Goal: Communication & Community: Answer question/provide support

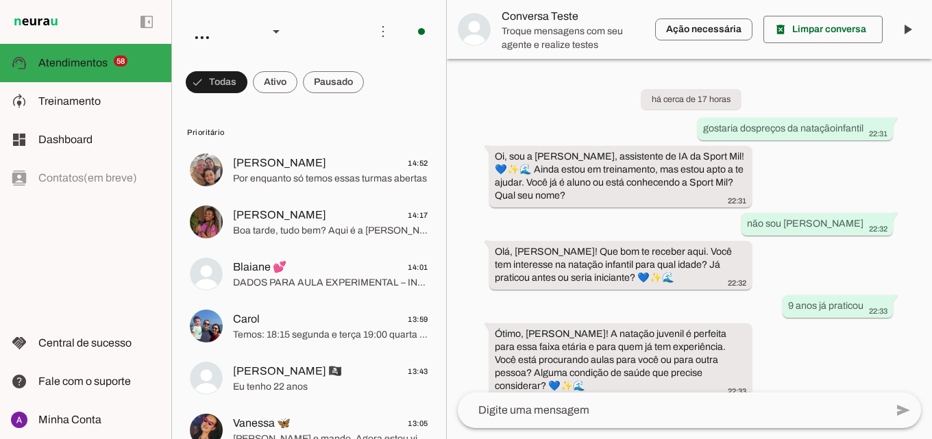
scroll to position [599, 0]
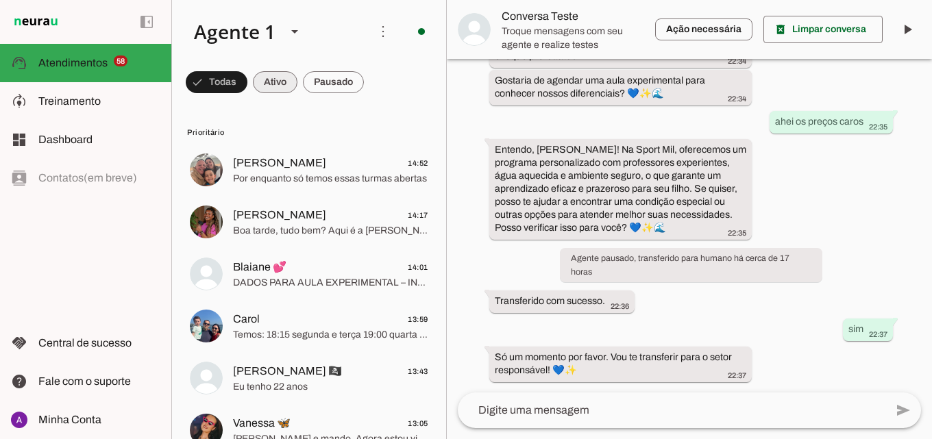
click at [247, 83] on span at bounding box center [217, 82] width 62 height 33
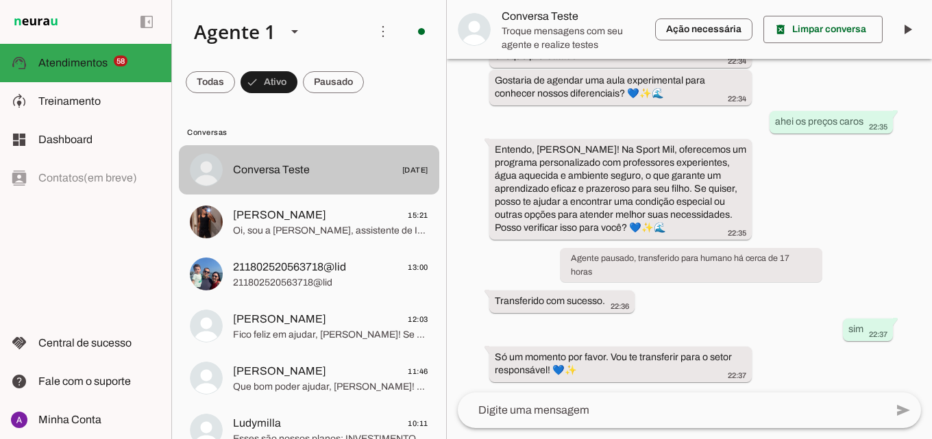
drag, startPoint x: 312, startPoint y: 214, endPoint x: 380, endPoint y: 210, distance: 68.6
click at [312, 214] on span "Nicolas 15:21" at bounding box center [330, 215] width 195 height 17
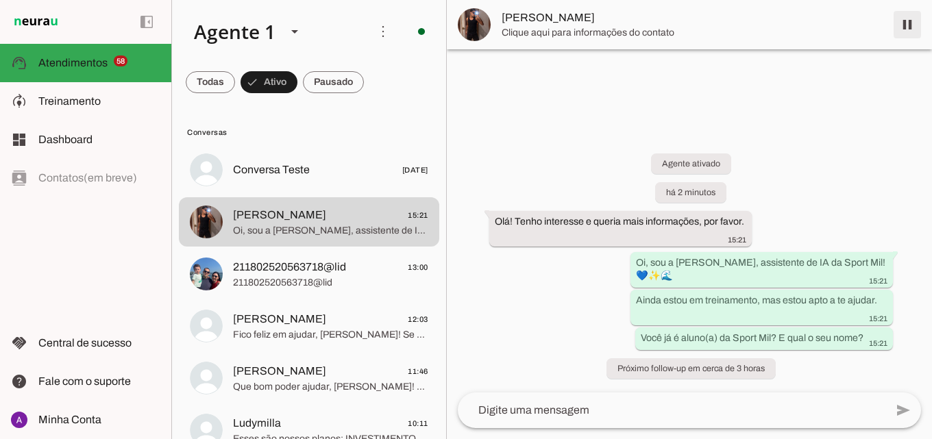
click at [906, 15] on span at bounding box center [907, 24] width 33 height 33
